Goal: Task Accomplishment & Management: Use online tool/utility

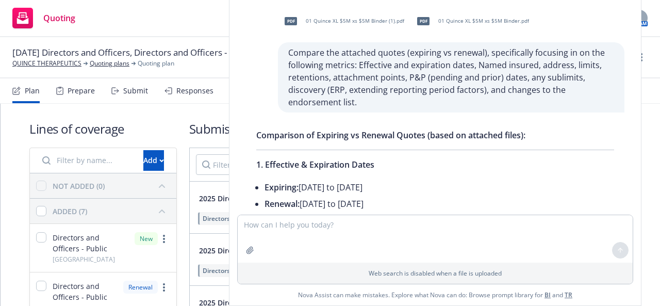
scroll to position [1531, 0]
